Goal: Check status: Check status

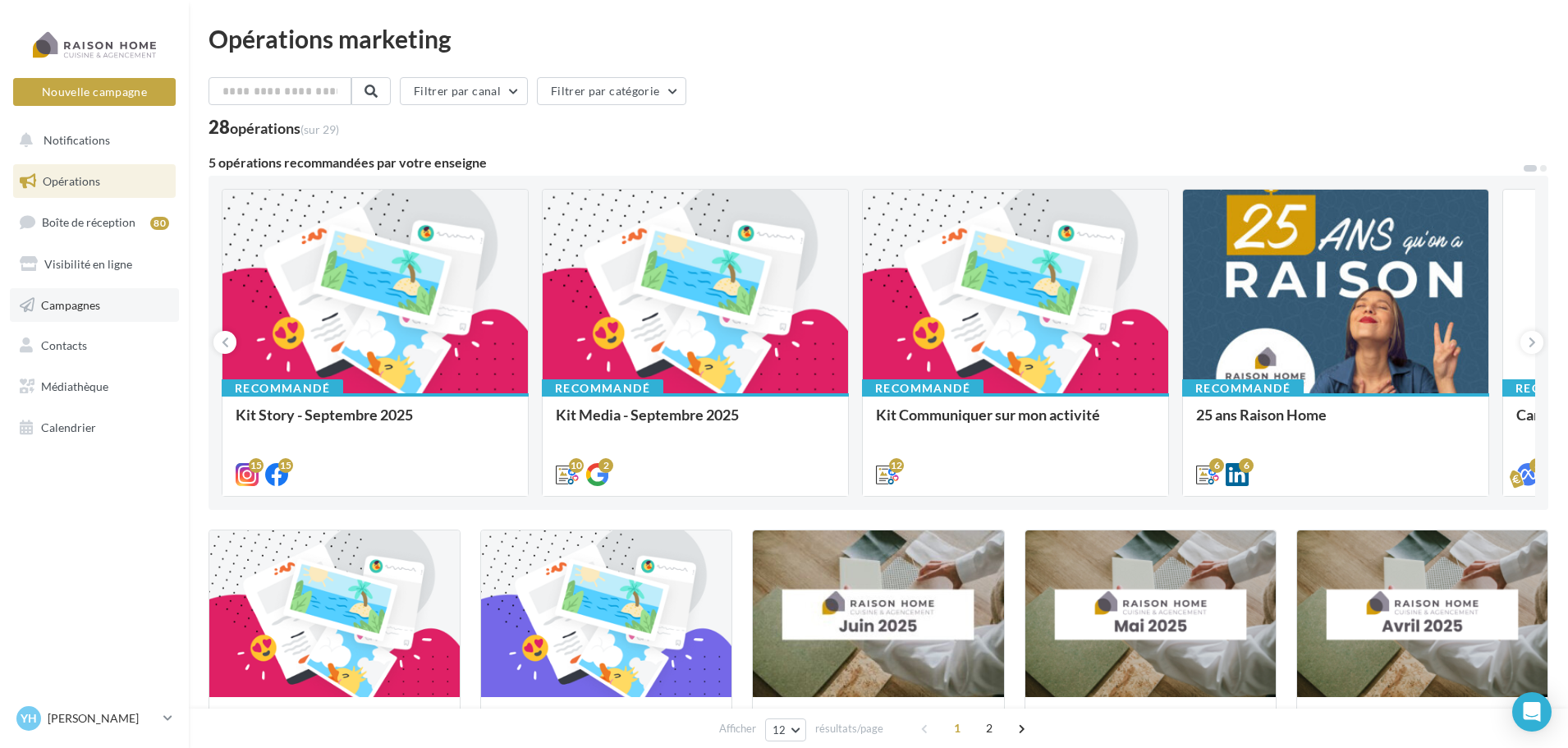
click at [95, 300] on span "Campagnes" at bounding box center [70, 304] width 59 height 14
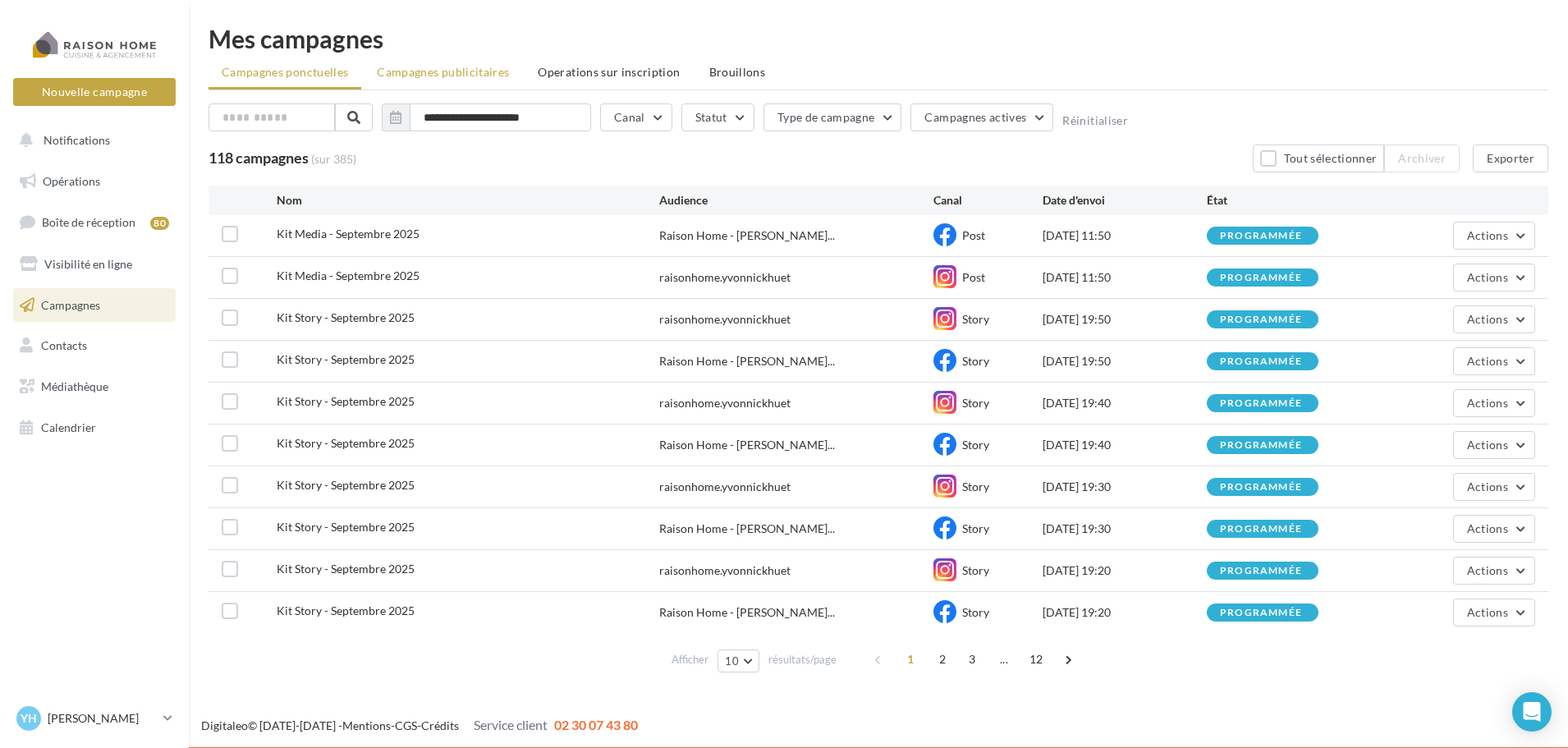
click at [453, 65] on span "Campagnes publicitaires" at bounding box center [443, 72] width 133 height 14
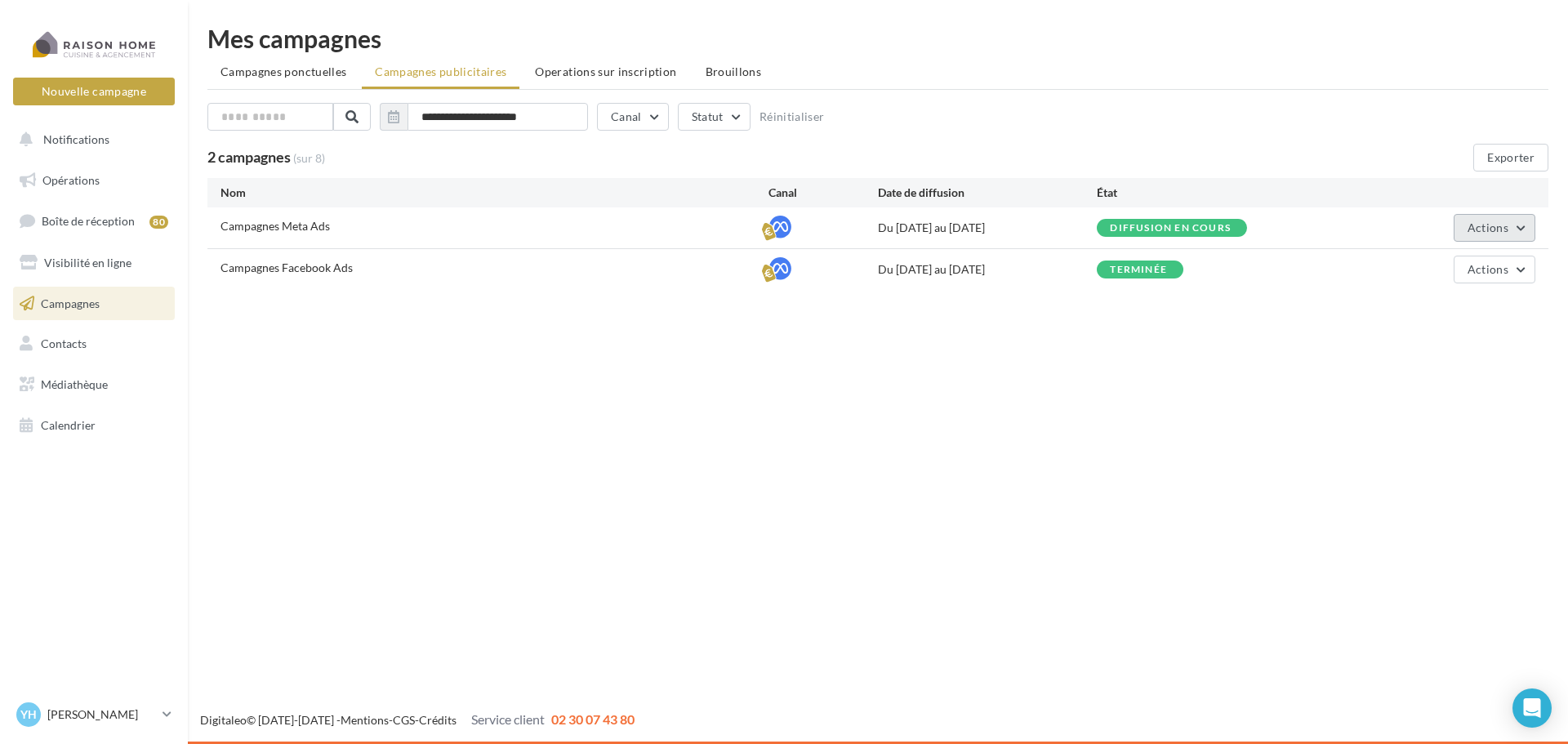
click at [1487, 231] on span "Actions" at bounding box center [1487, 227] width 40 height 13
click at [1497, 310] on button "Voir les résultats" at bounding box center [1454, 309] width 164 height 42
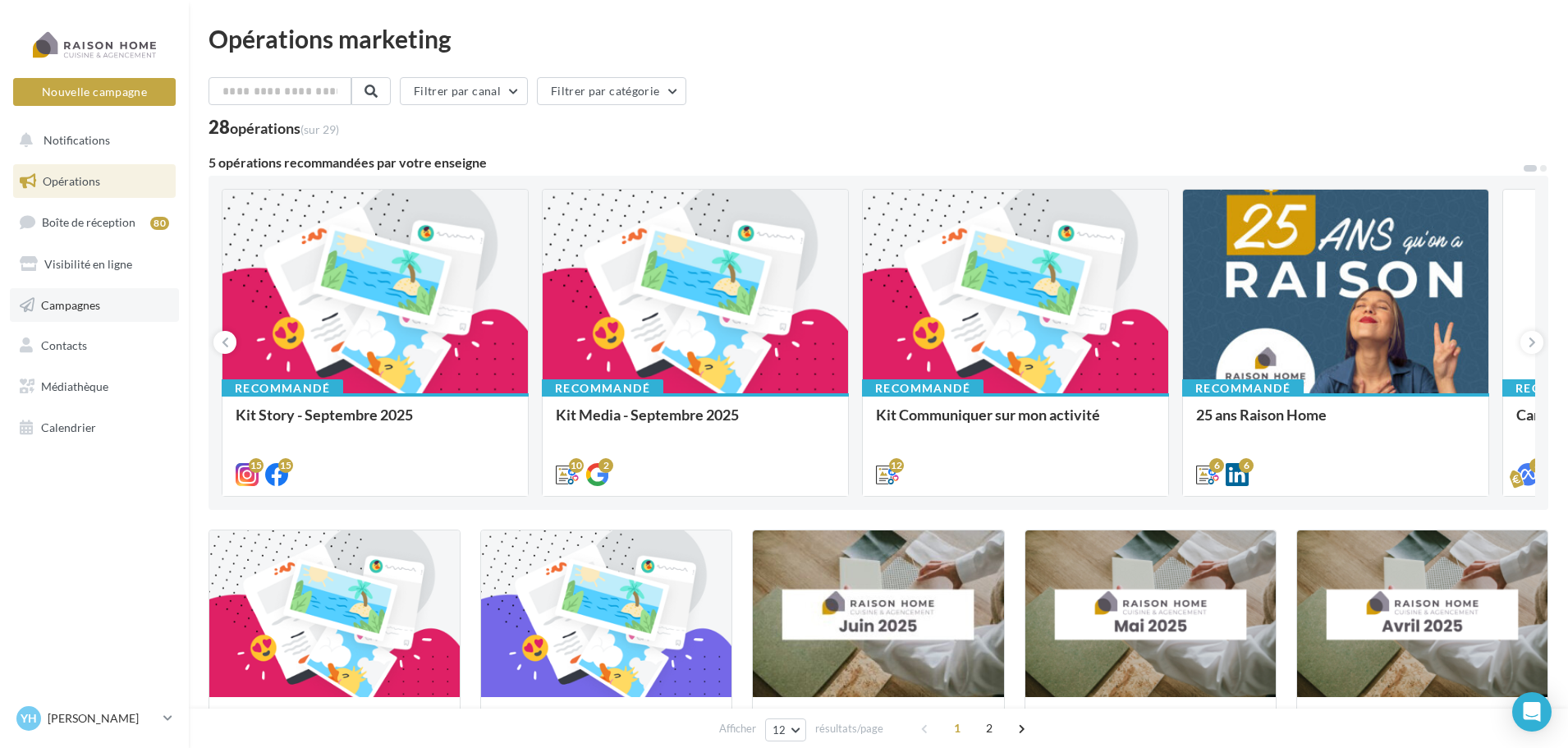
click at [94, 314] on link "Campagnes" at bounding box center [94, 306] width 169 height 35
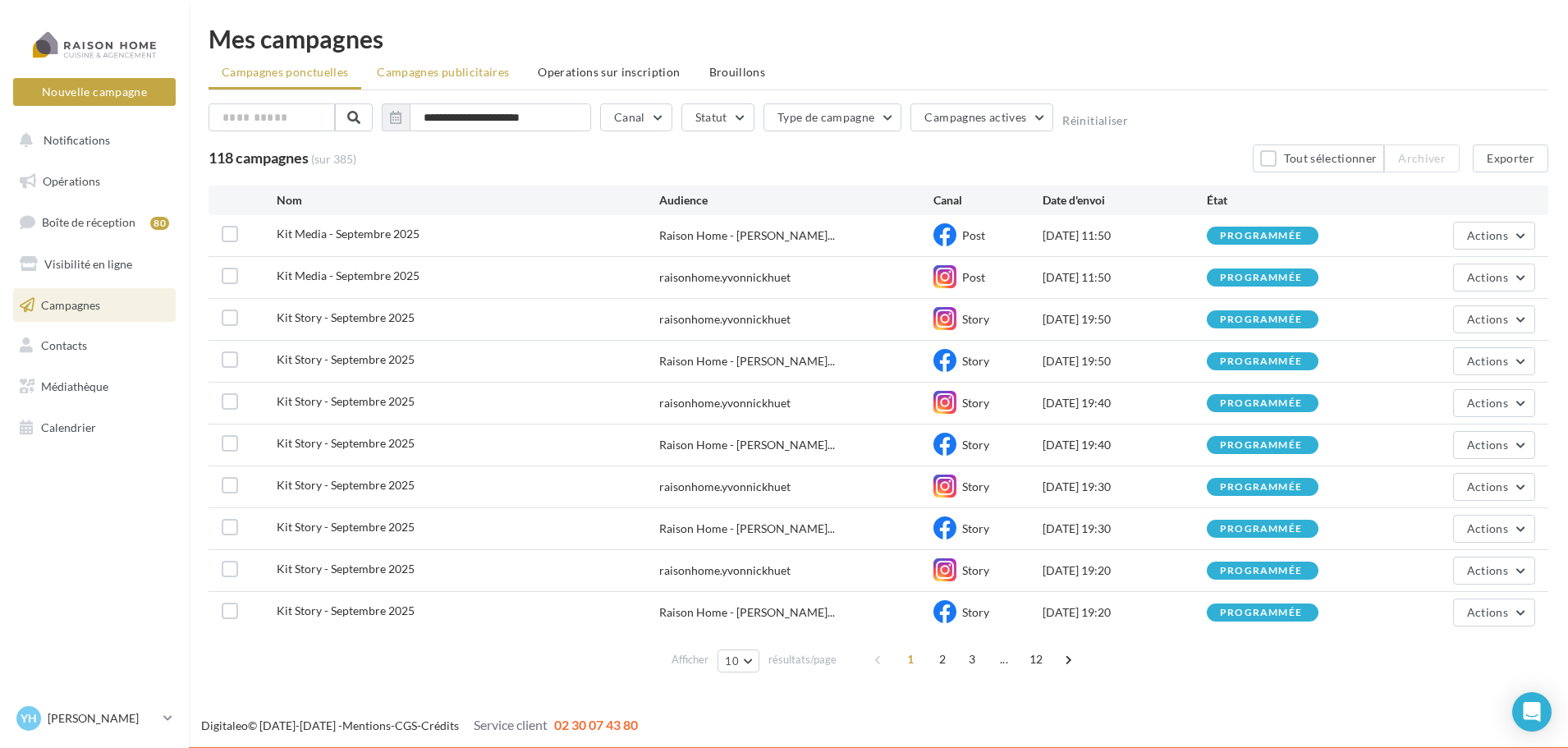
click at [448, 71] on span "Campagnes publicitaires" at bounding box center [443, 72] width 133 height 14
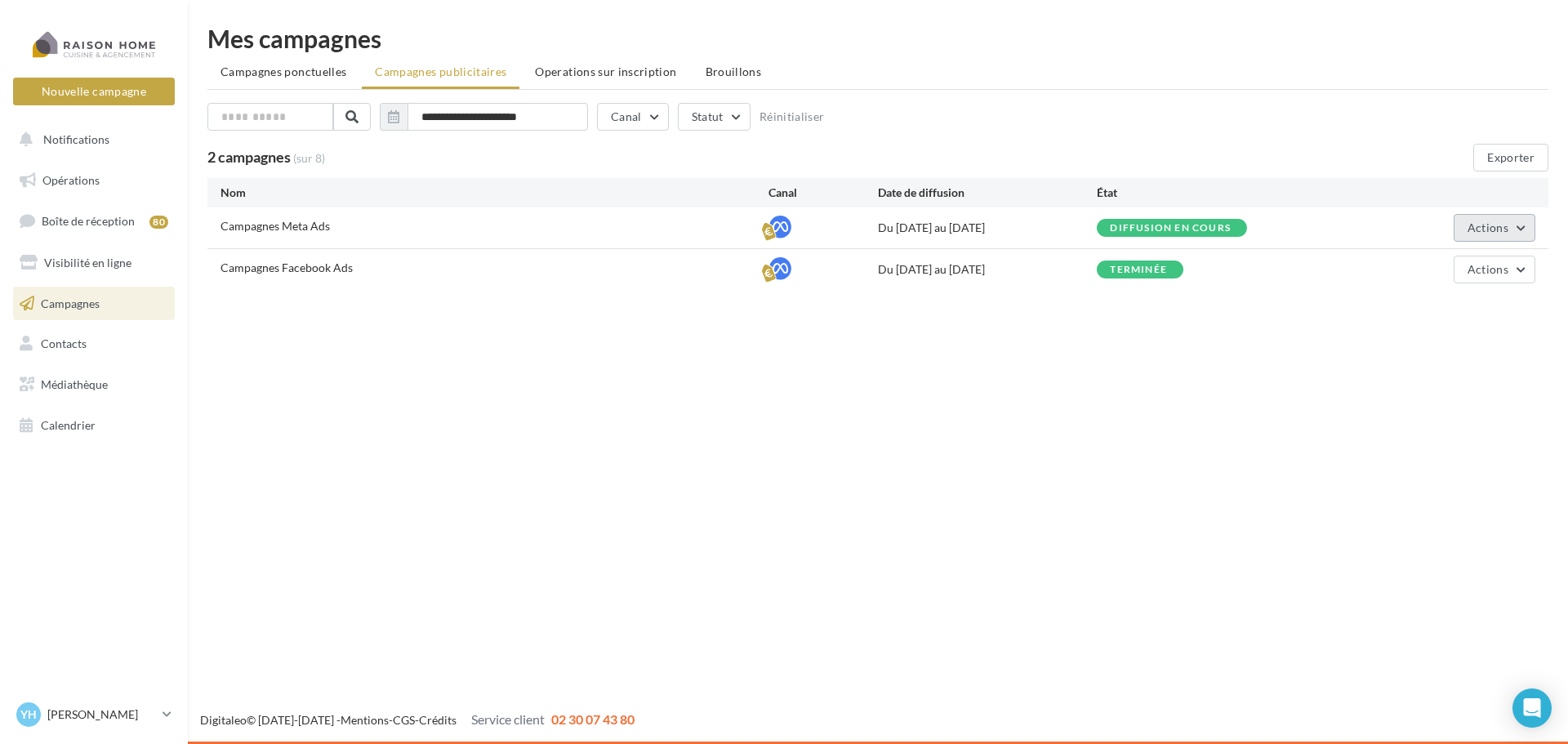
click at [1505, 229] on span "Actions" at bounding box center [1487, 227] width 40 height 13
click at [1466, 311] on button "Voir les résultats" at bounding box center [1454, 309] width 164 height 42
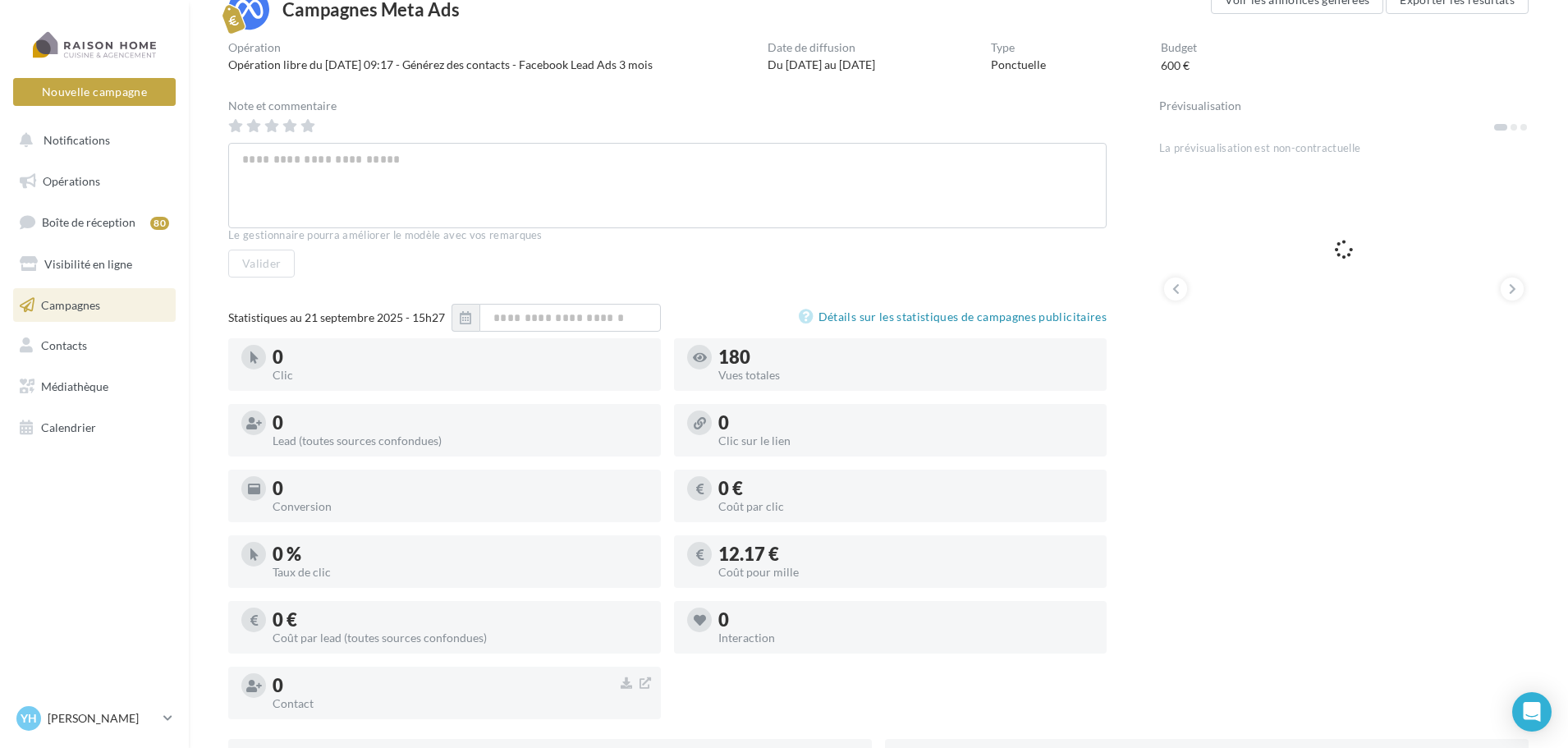
scroll to position [89, 0]
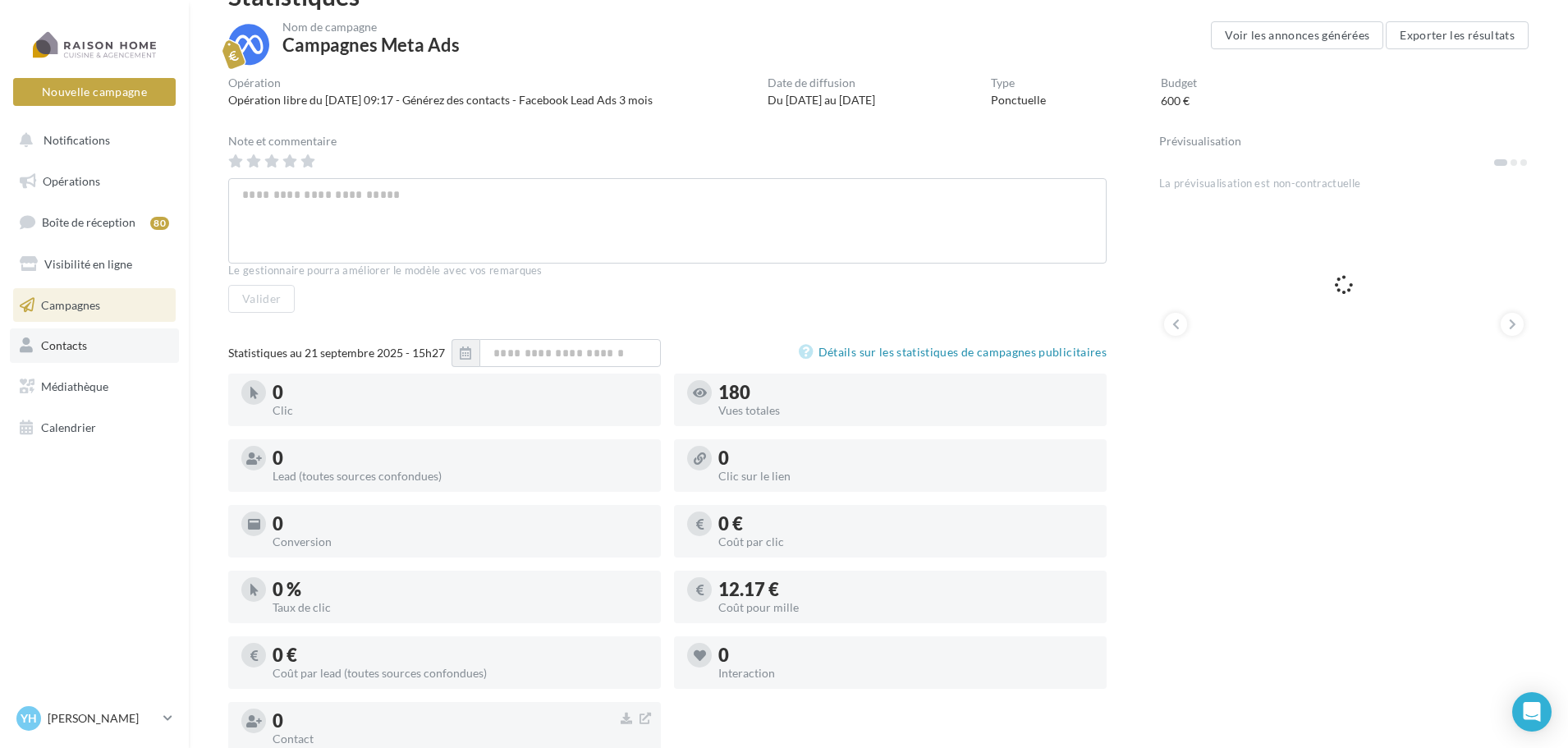
click at [64, 349] on span "Contacts" at bounding box center [64, 345] width 46 height 14
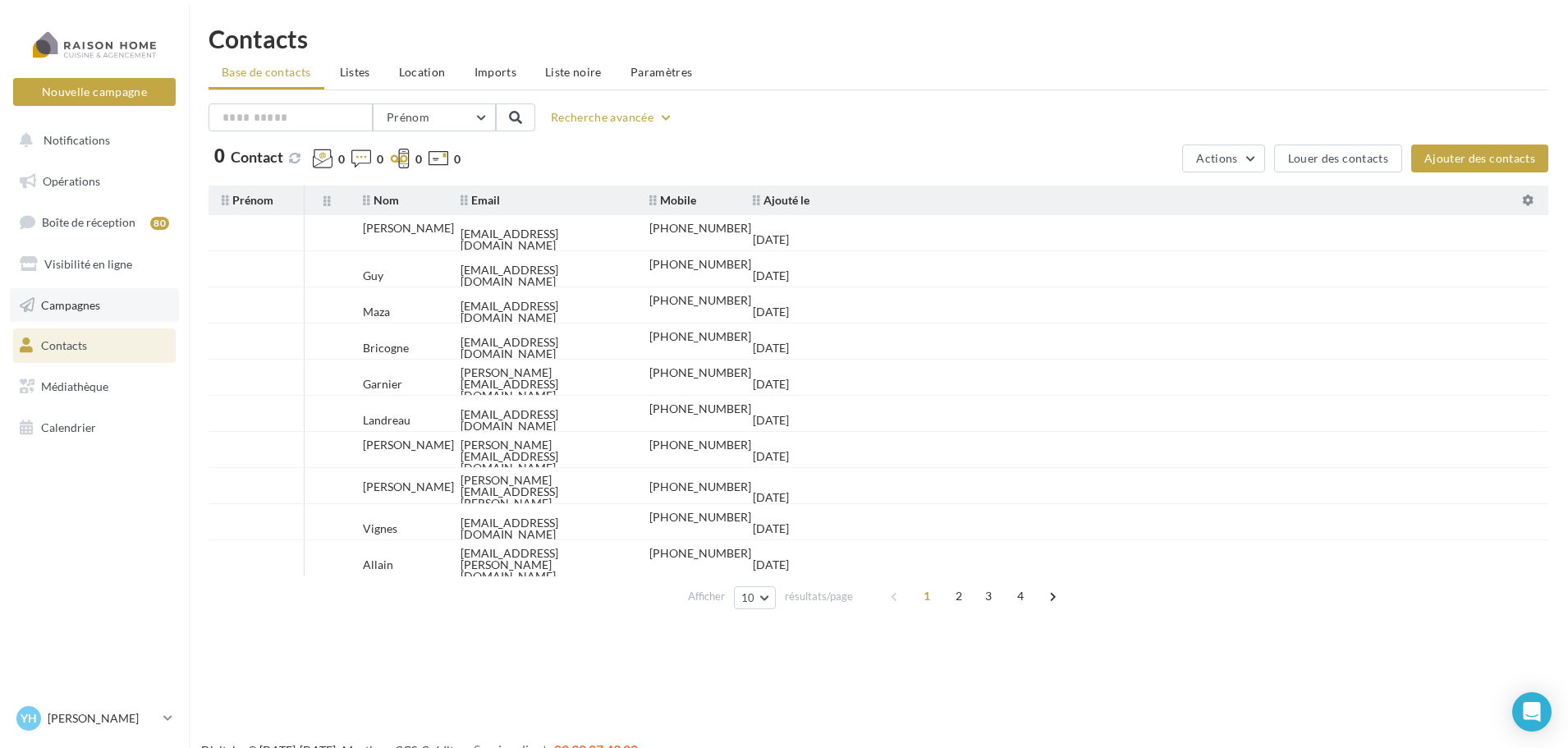
click at [108, 290] on link "Campagnes" at bounding box center [94, 306] width 169 height 35
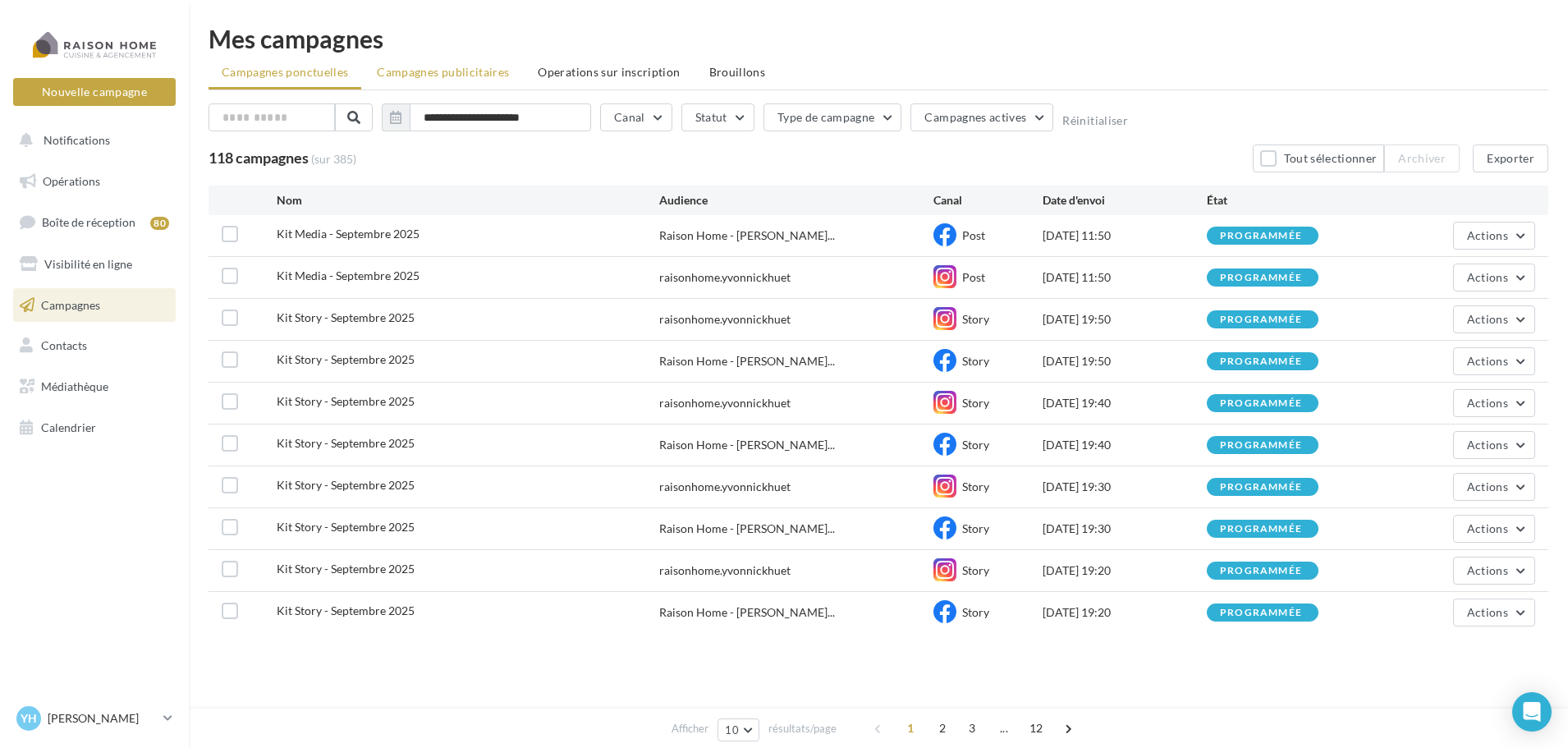
click at [482, 76] on span "Campagnes publicitaires" at bounding box center [443, 72] width 133 height 14
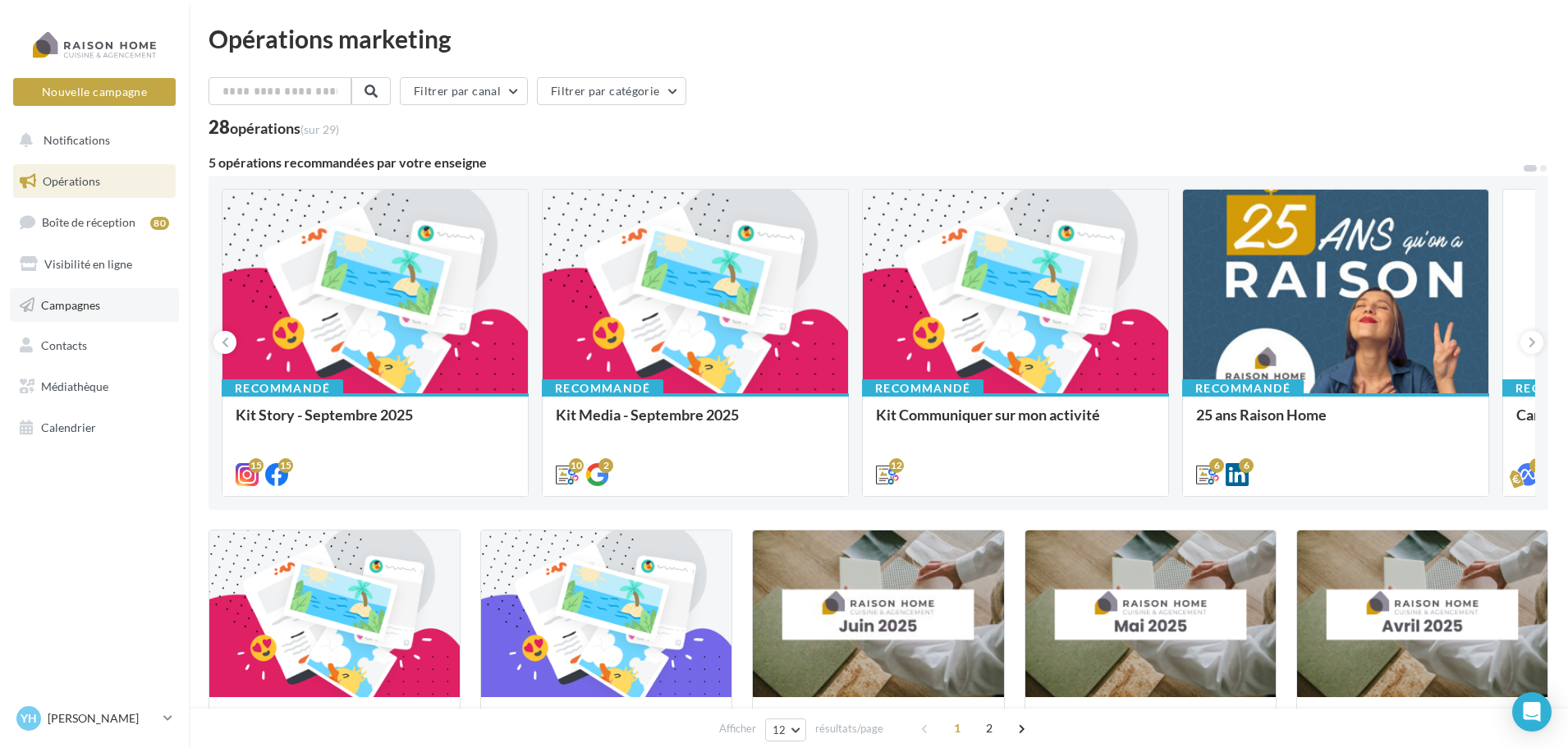
click at [98, 293] on link "Campagnes" at bounding box center [94, 306] width 169 height 35
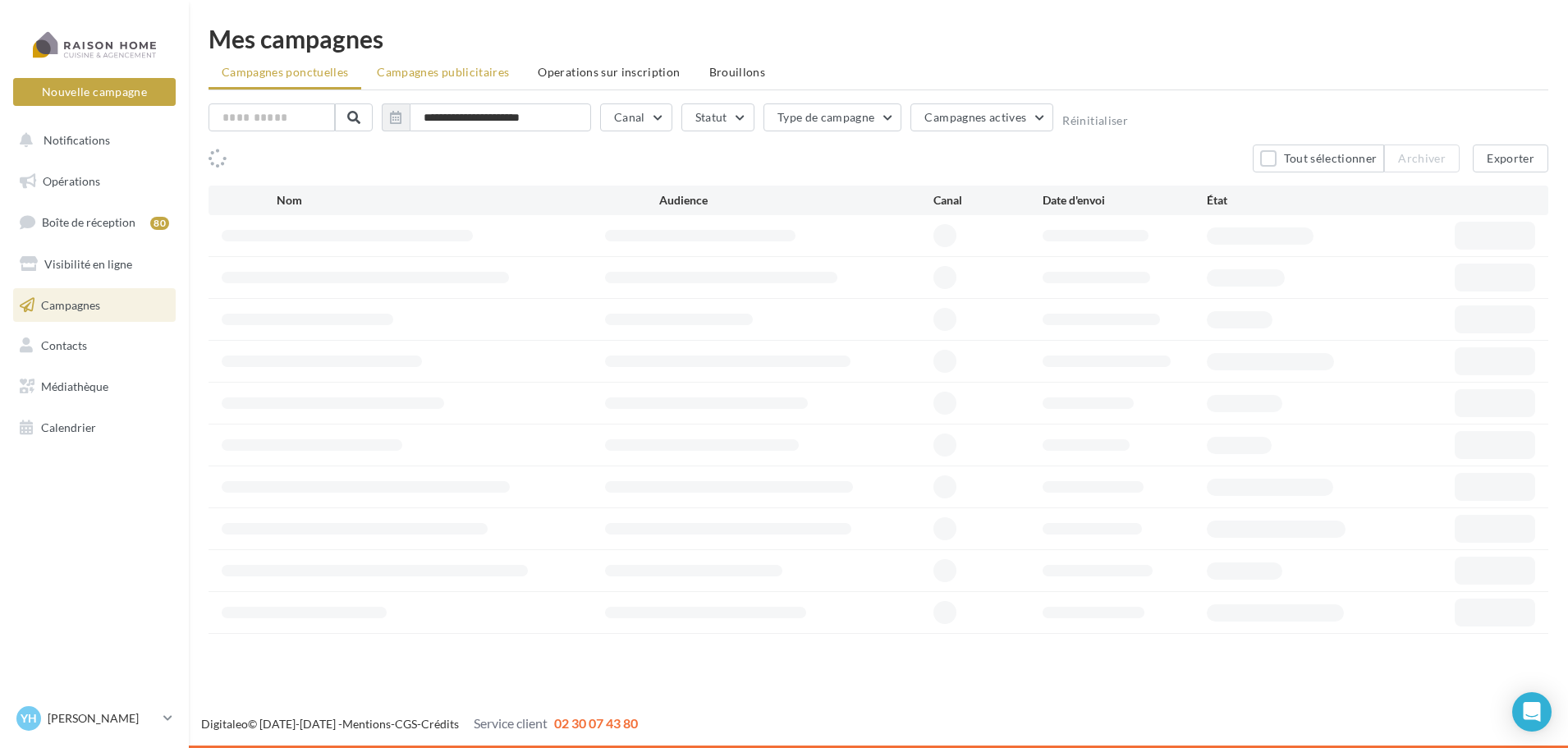
click at [459, 71] on span "Campagnes publicitaires" at bounding box center [443, 72] width 133 height 14
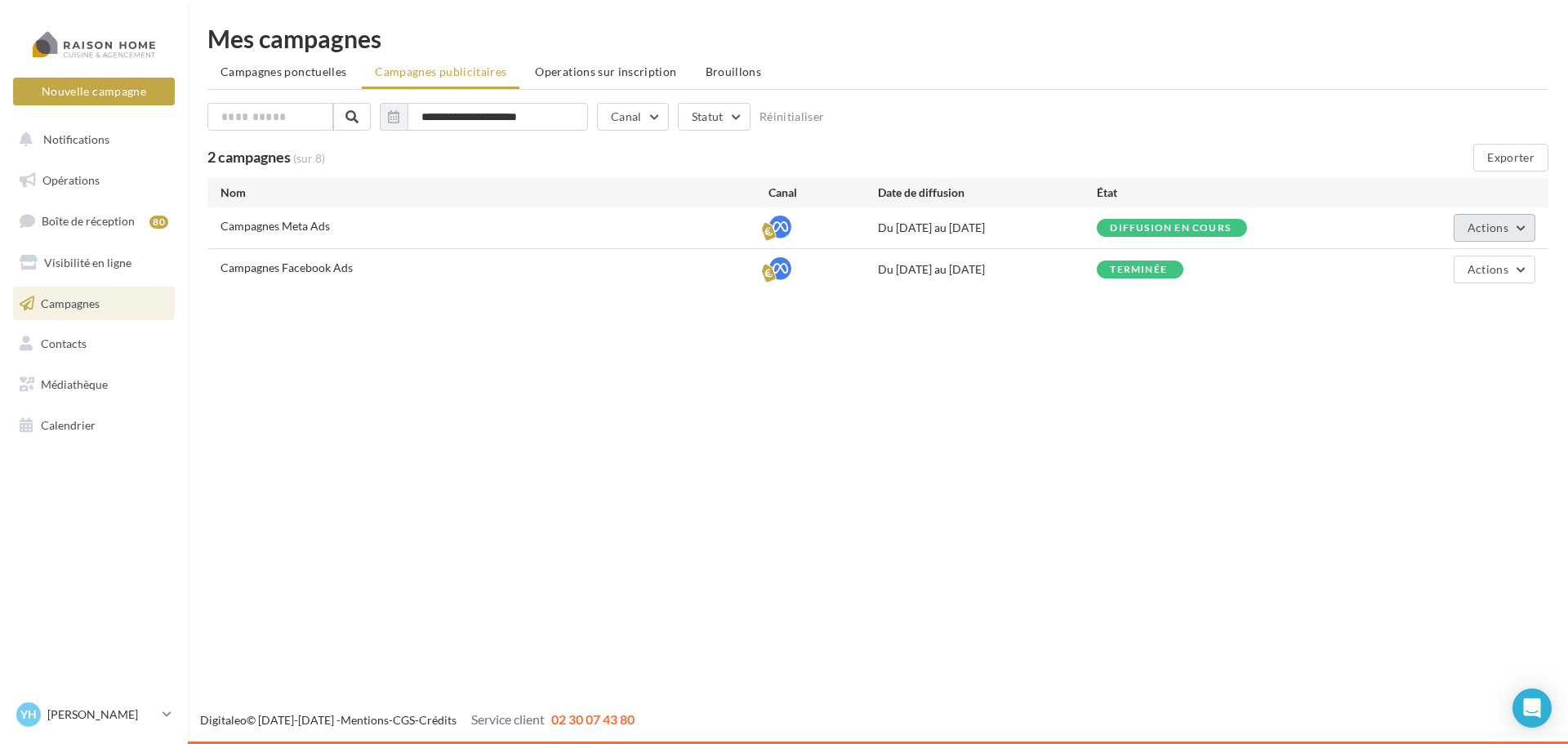
click at [1477, 219] on button "Actions" at bounding box center [1494, 227] width 82 height 28
click at [1462, 318] on button "Voir les résultats" at bounding box center [1454, 309] width 164 height 42
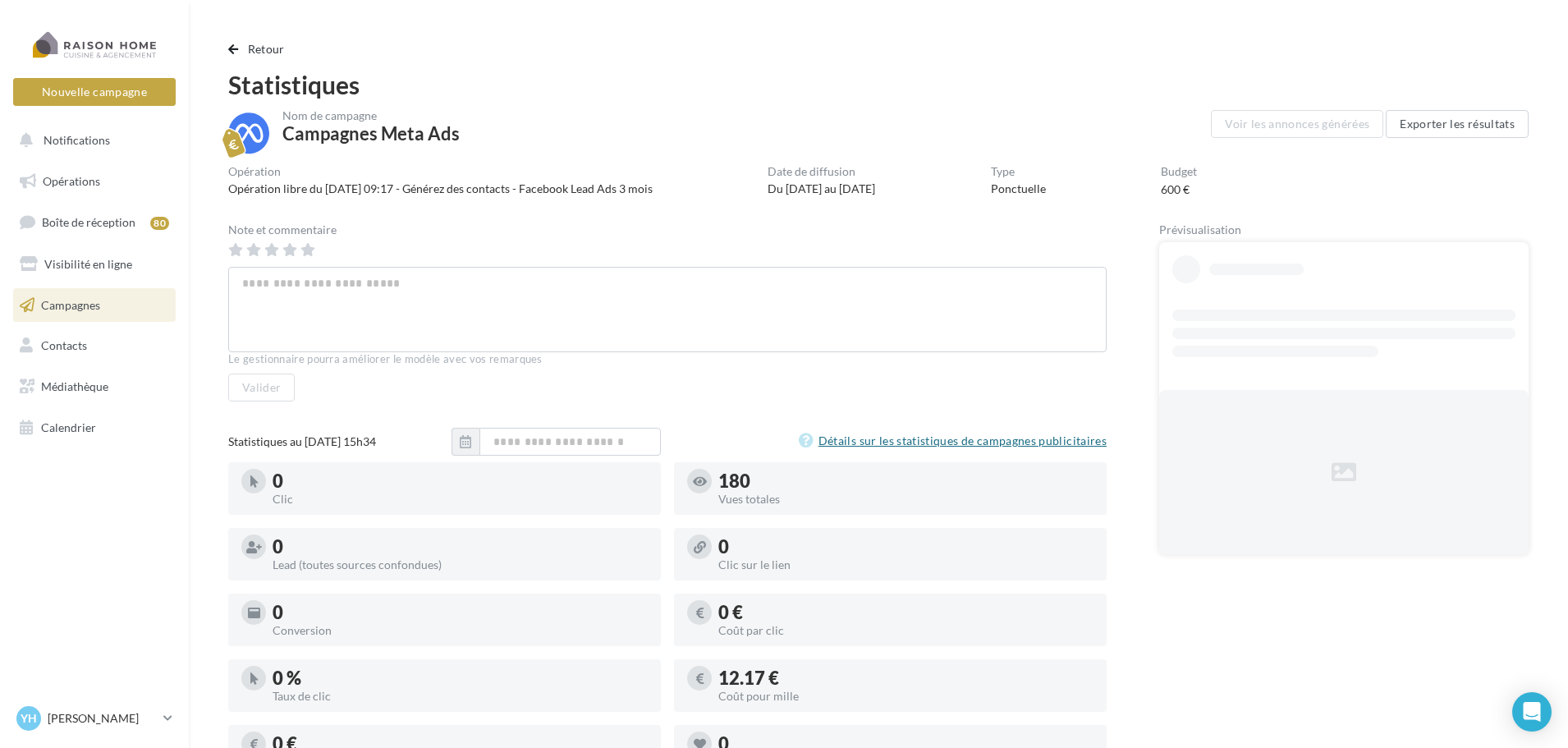
click at [997, 437] on link "Détails sur les statistiques de campagnes publicitaires" at bounding box center [953, 441] width 308 height 19
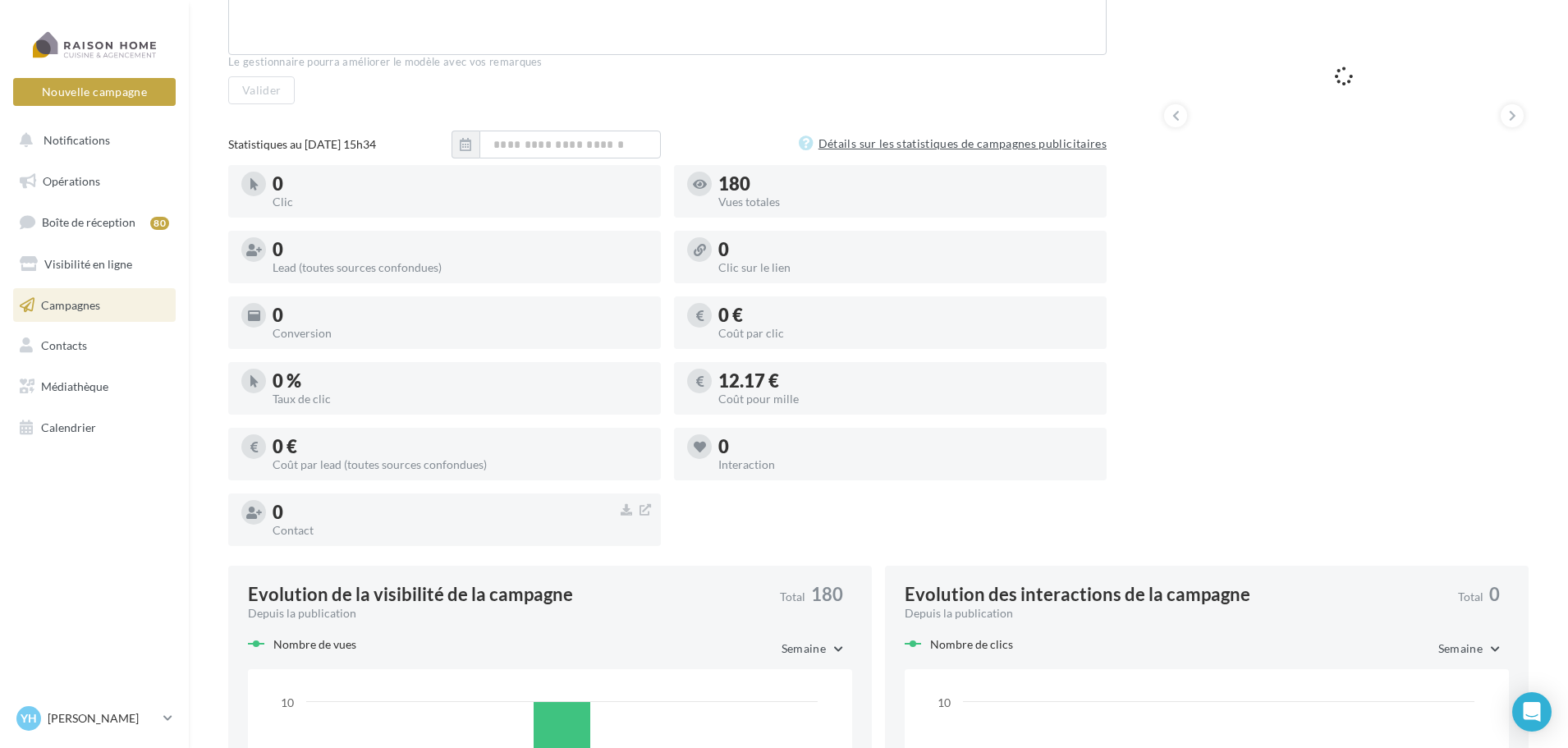
scroll to position [7, 0]
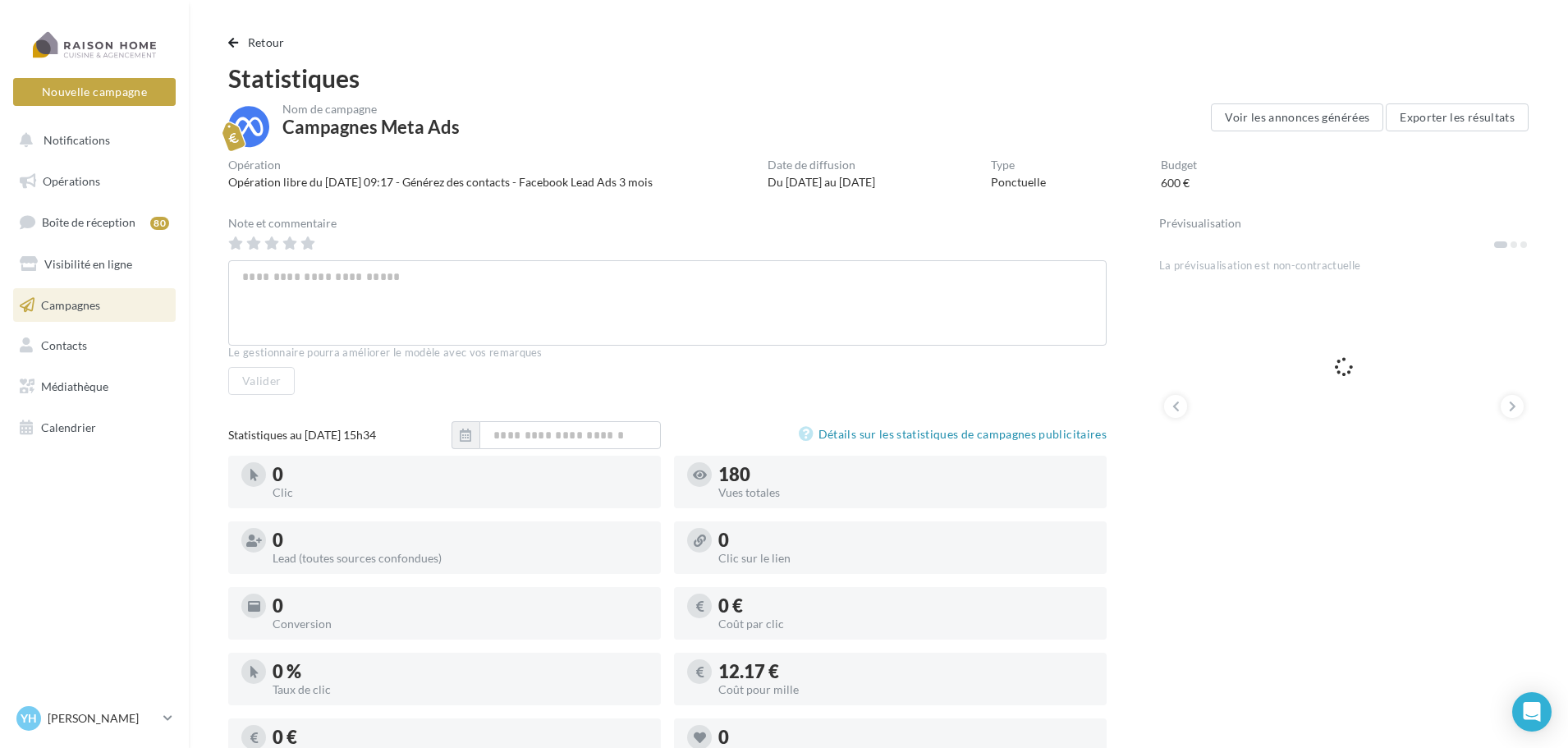
click at [1519, 243] on button at bounding box center [1524, 245] width 10 height 10
click at [1182, 412] on button at bounding box center [1176, 406] width 23 height 23
